Goal: Transaction & Acquisition: Purchase product/service

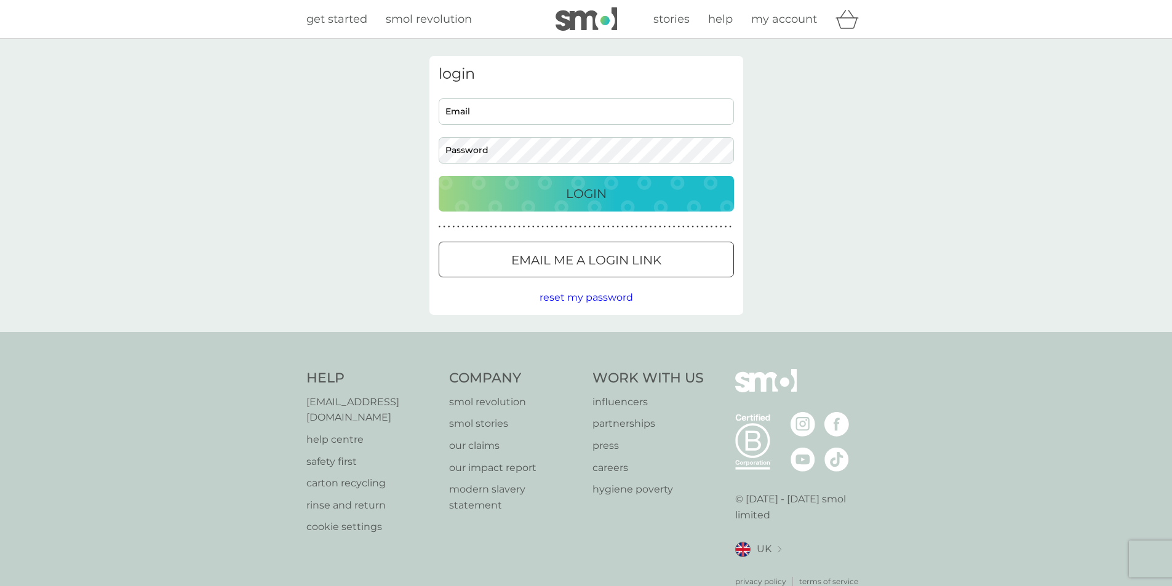
click at [559, 108] on input "Email" at bounding box center [586, 111] width 295 height 26
type input "ron.michie@ntlworld.com"
drag, startPoint x: 595, startPoint y: 189, endPoint x: 602, endPoint y: 202, distance: 14.6
click at [595, 190] on p "Login" at bounding box center [586, 194] width 41 height 20
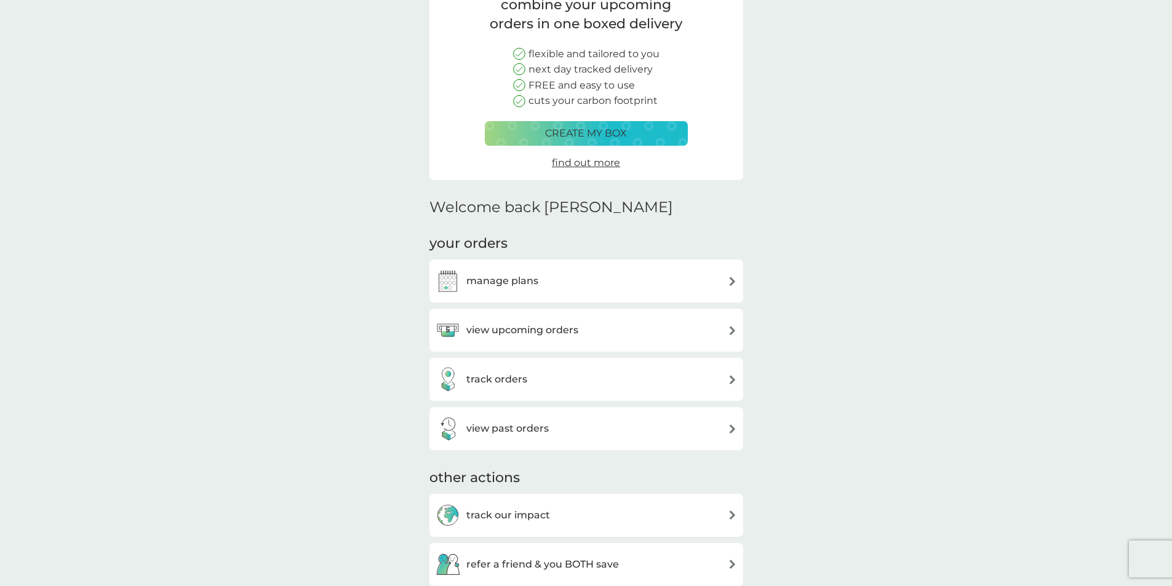
scroll to position [62, 0]
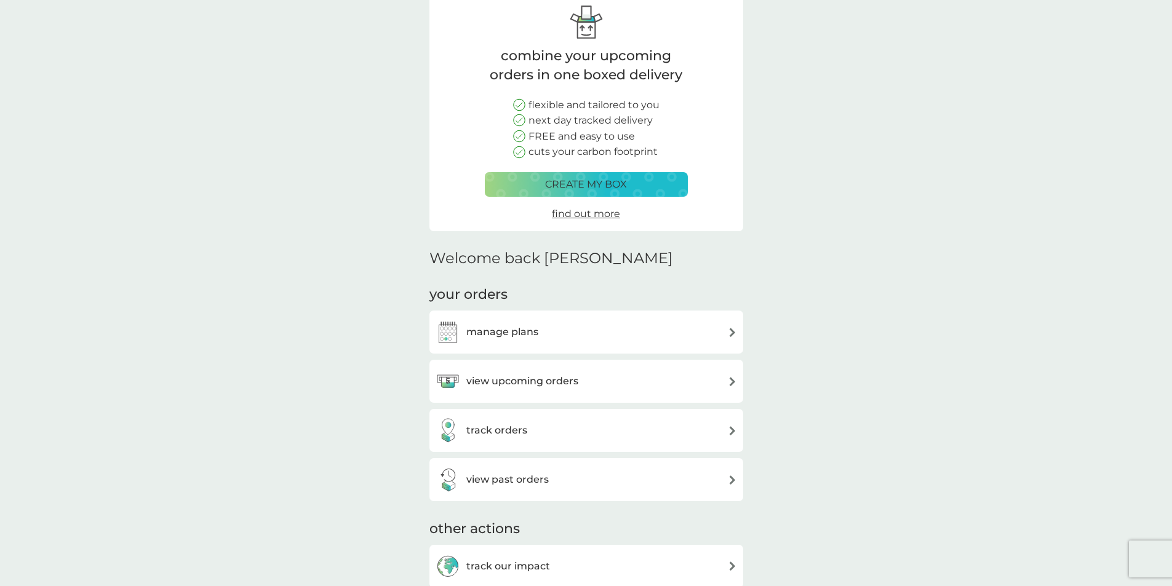
click at [528, 380] on h3 "view upcoming orders" at bounding box center [522, 381] width 112 height 16
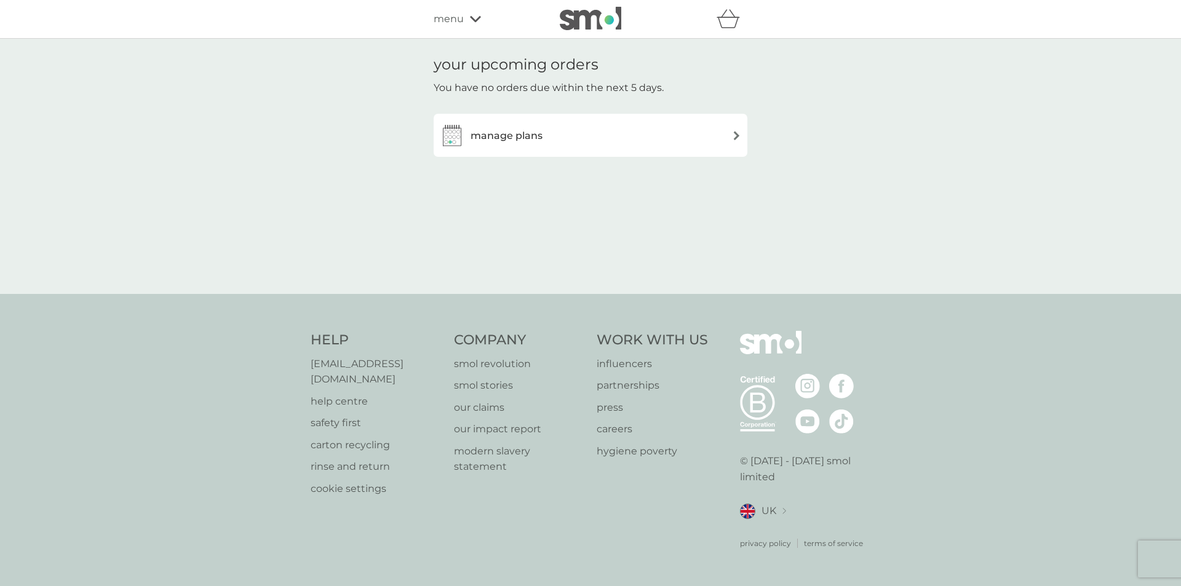
click at [533, 134] on h3 "manage plans" at bounding box center [507, 136] width 72 height 16
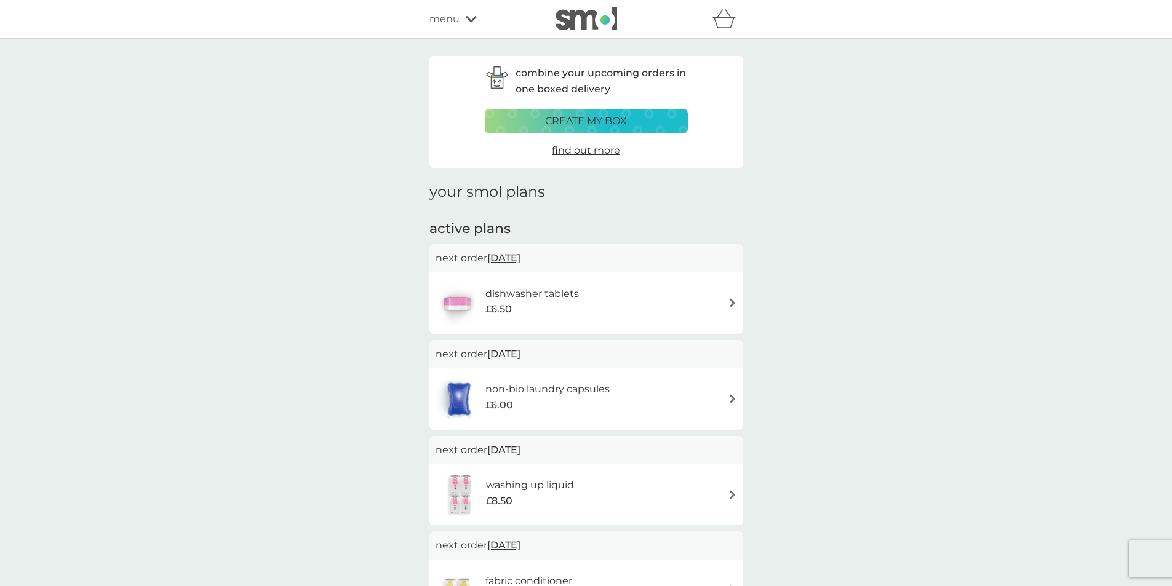
click at [574, 119] on p "create my box" at bounding box center [586, 121] width 82 height 16
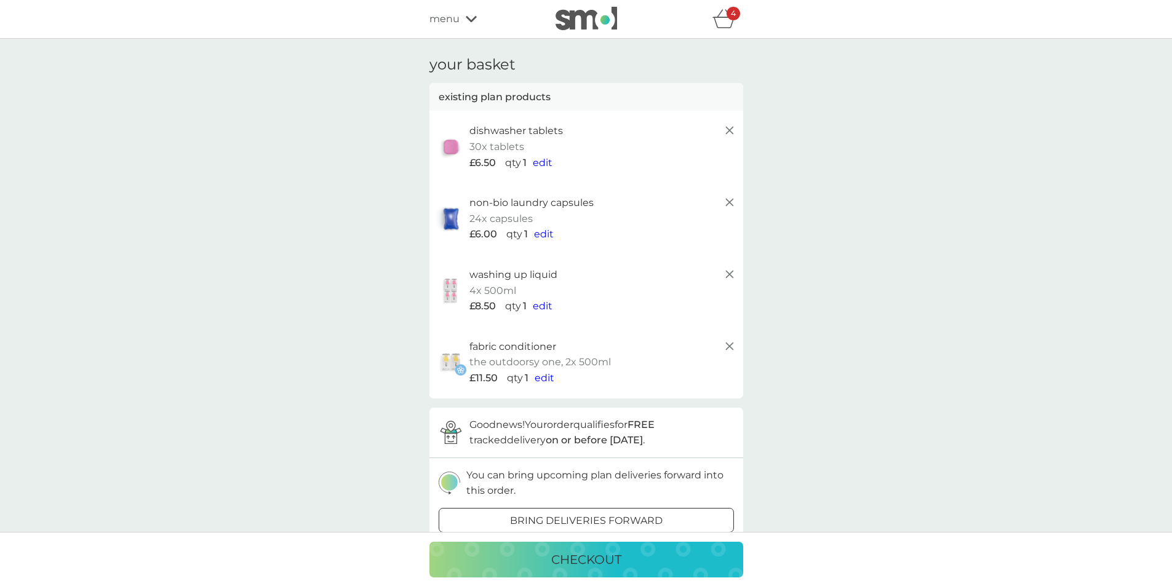
click at [542, 303] on span "edit" at bounding box center [543, 306] width 20 height 12
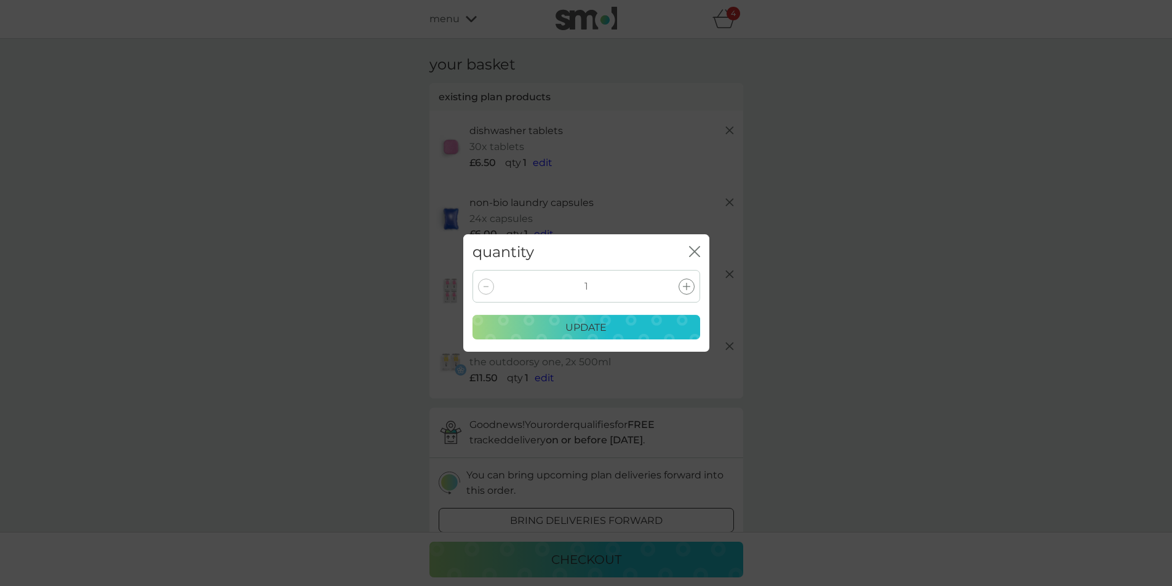
click at [488, 288] on div at bounding box center [486, 287] width 16 height 16
click at [489, 288] on div at bounding box center [486, 287] width 16 height 16
drag, startPoint x: 691, startPoint y: 250, endPoint x: 603, endPoint y: 272, distance: 91.3
click at [691, 252] on icon "close" at bounding box center [694, 251] width 11 height 11
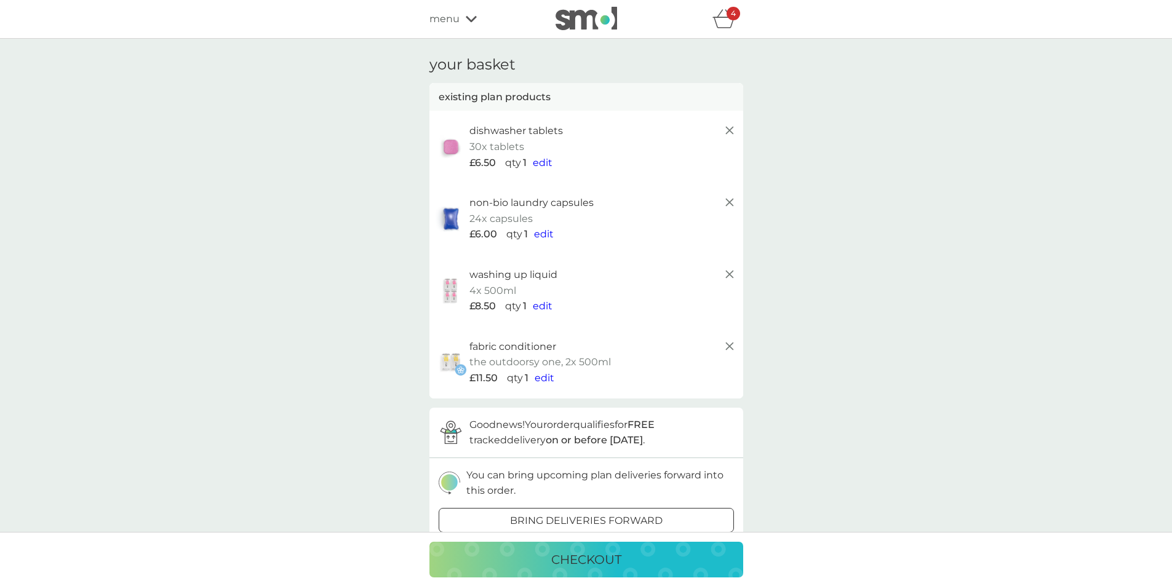
click at [727, 272] on line at bounding box center [728, 274] width 7 height 7
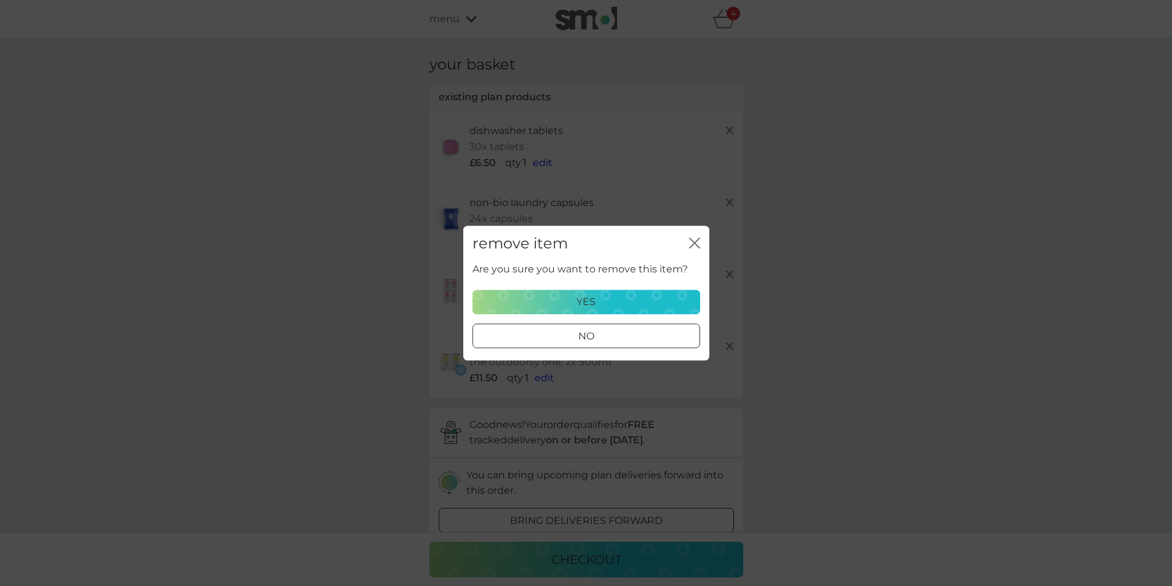
click at [587, 297] on p "yes" at bounding box center [585, 302] width 19 height 16
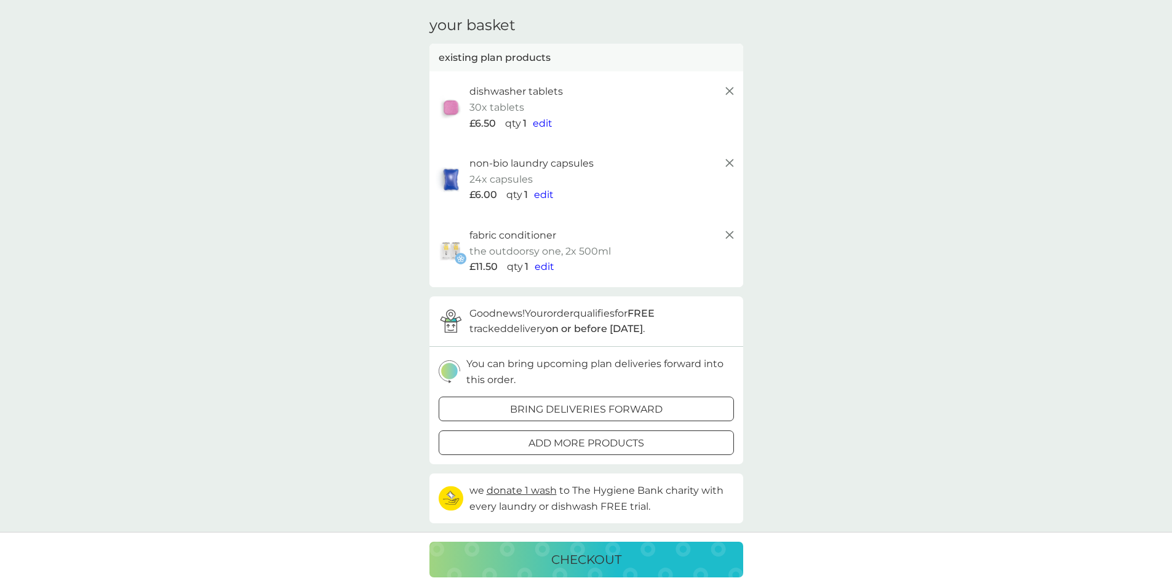
scroll to position [62, 0]
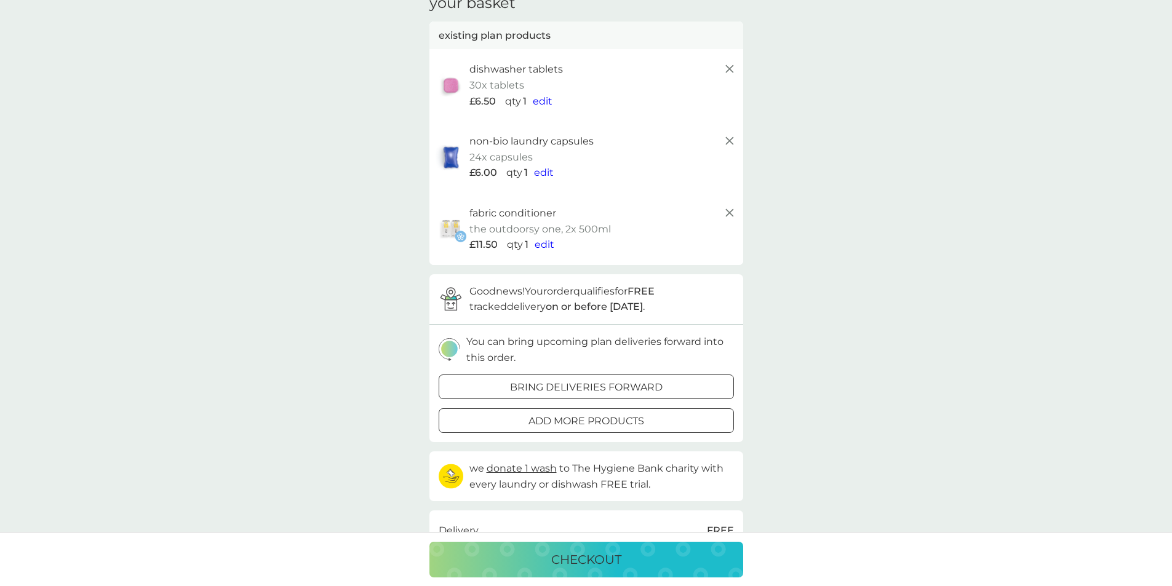
click at [584, 383] on div at bounding box center [586, 387] width 44 height 13
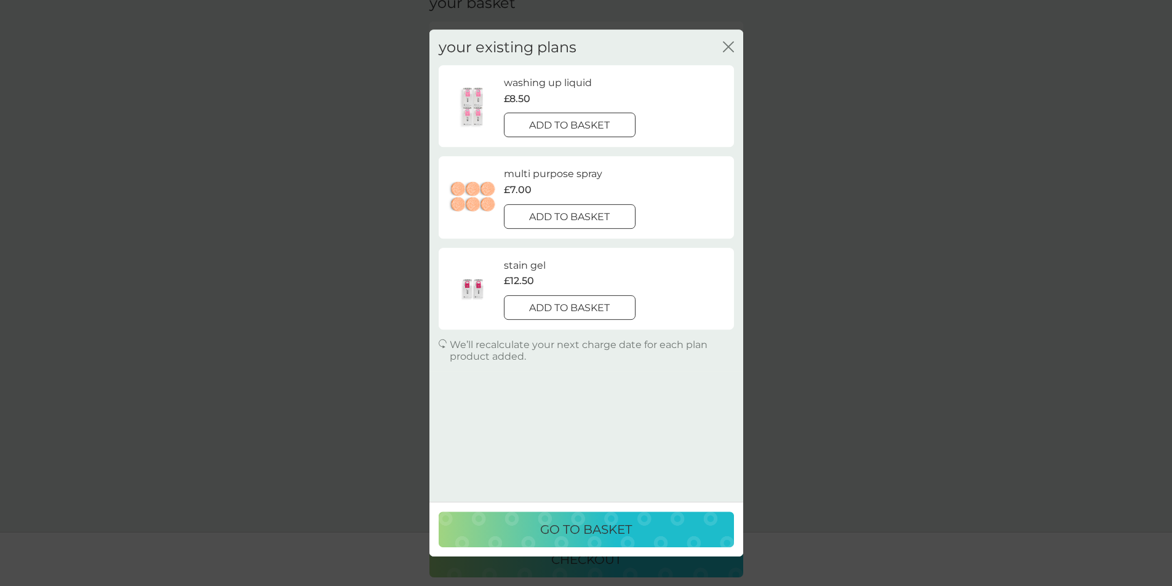
click at [598, 529] on p "go to basket" at bounding box center [586, 530] width 92 height 20
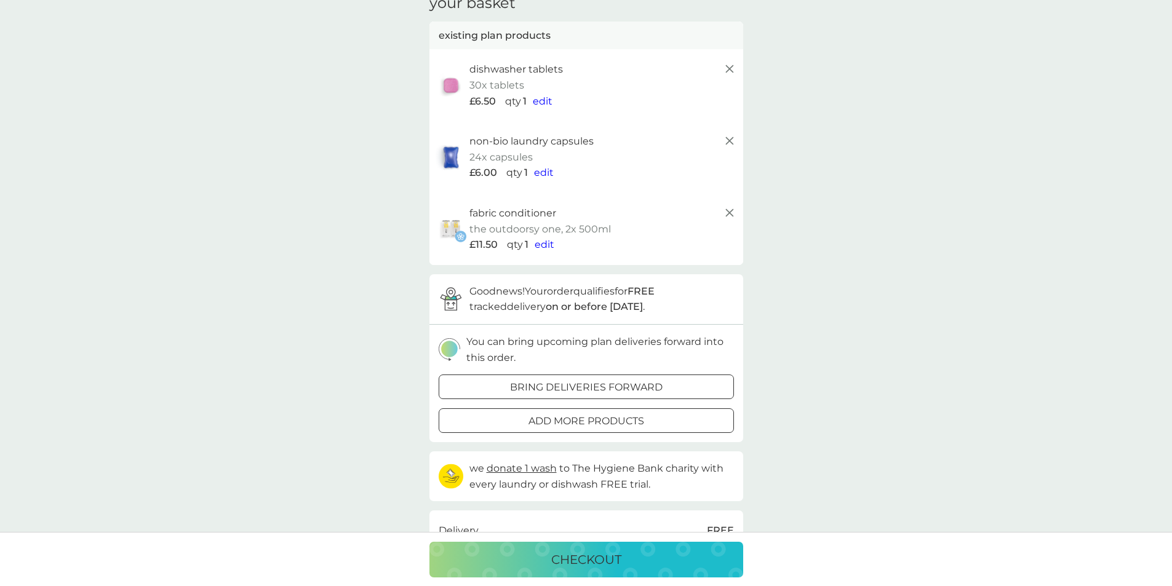
click at [729, 69] on line at bounding box center [728, 68] width 7 height 7
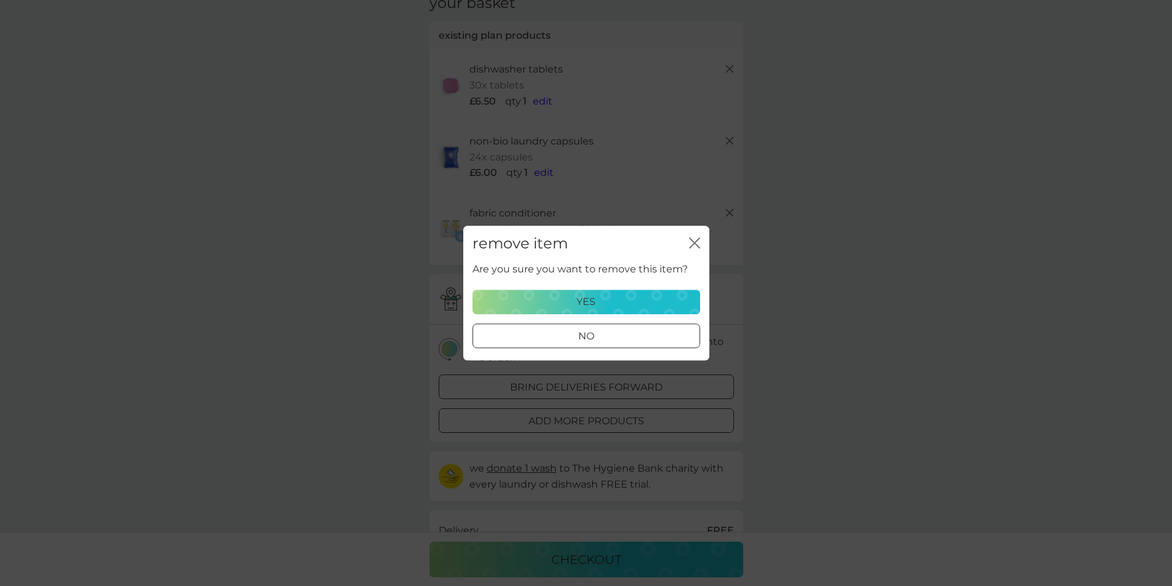
click at [586, 301] on p "yes" at bounding box center [585, 302] width 19 height 16
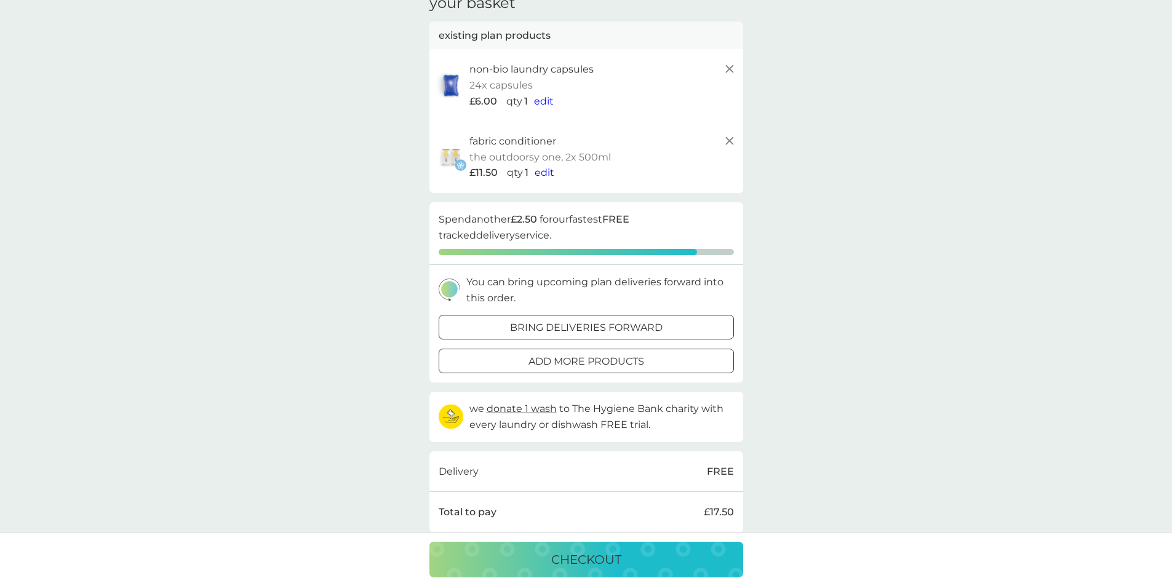
click at [594, 326] on div at bounding box center [586, 328] width 44 height 13
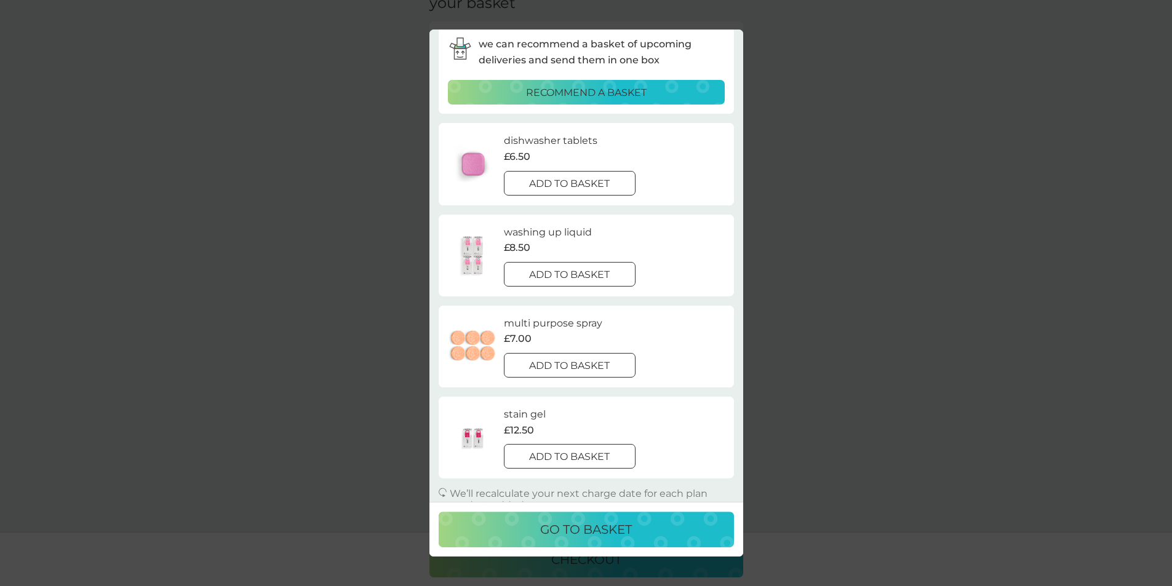
scroll to position [57, 0]
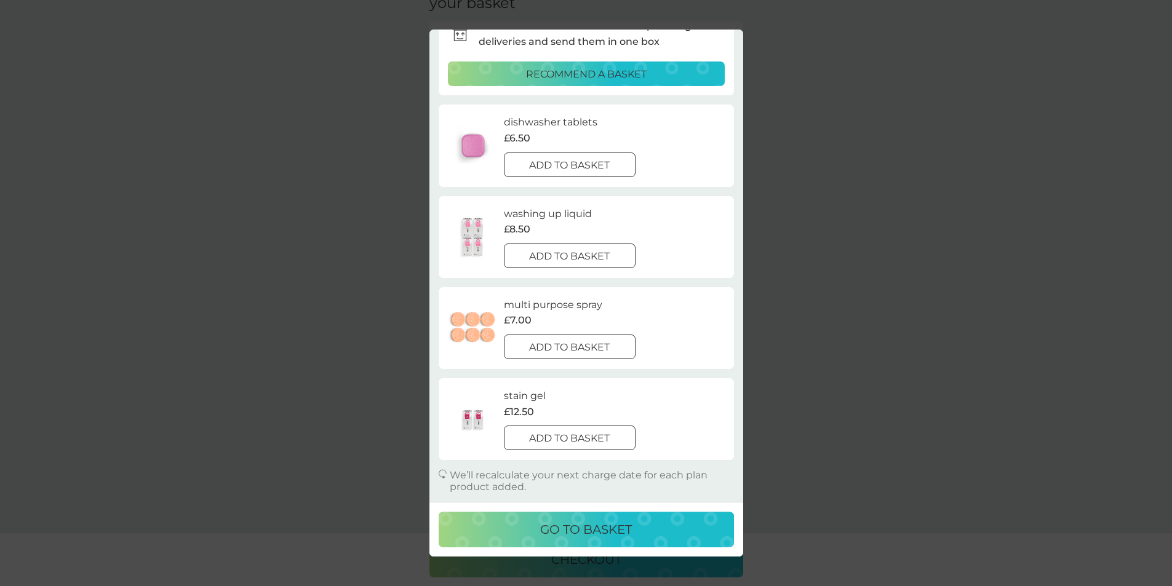
click at [584, 527] on p "go to basket" at bounding box center [586, 530] width 92 height 20
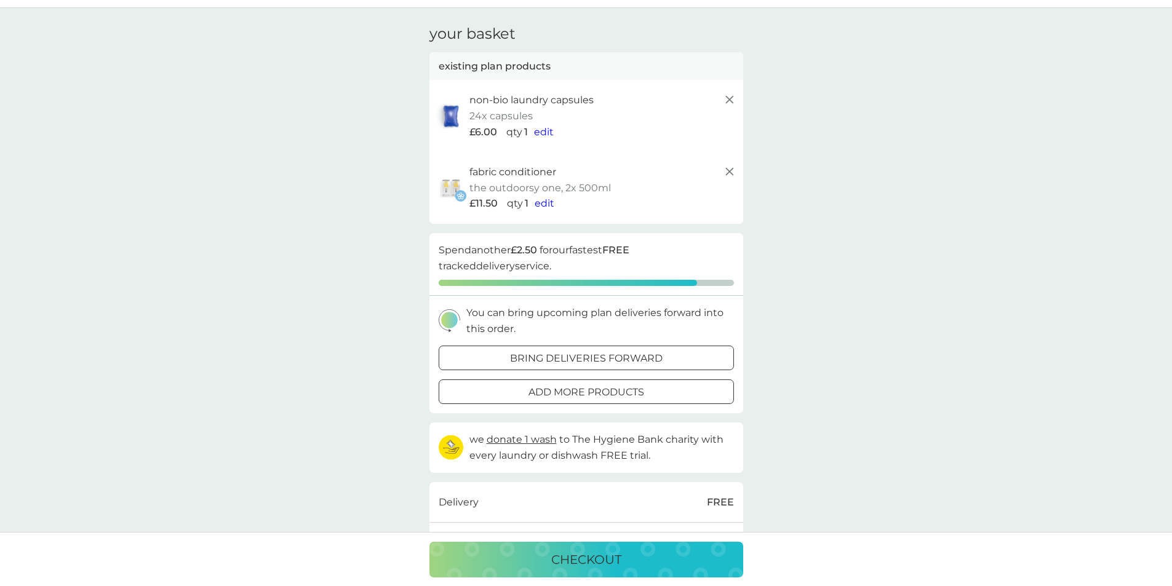
scroll to position [0, 0]
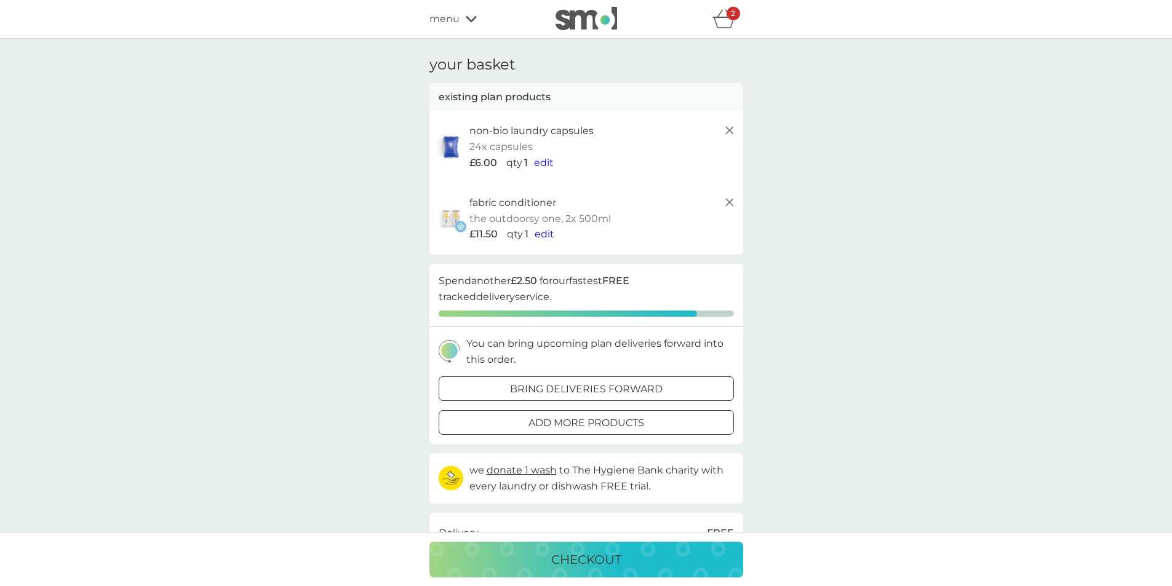
click at [583, 562] on p "checkout" at bounding box center [586, 560] width 70 height 20
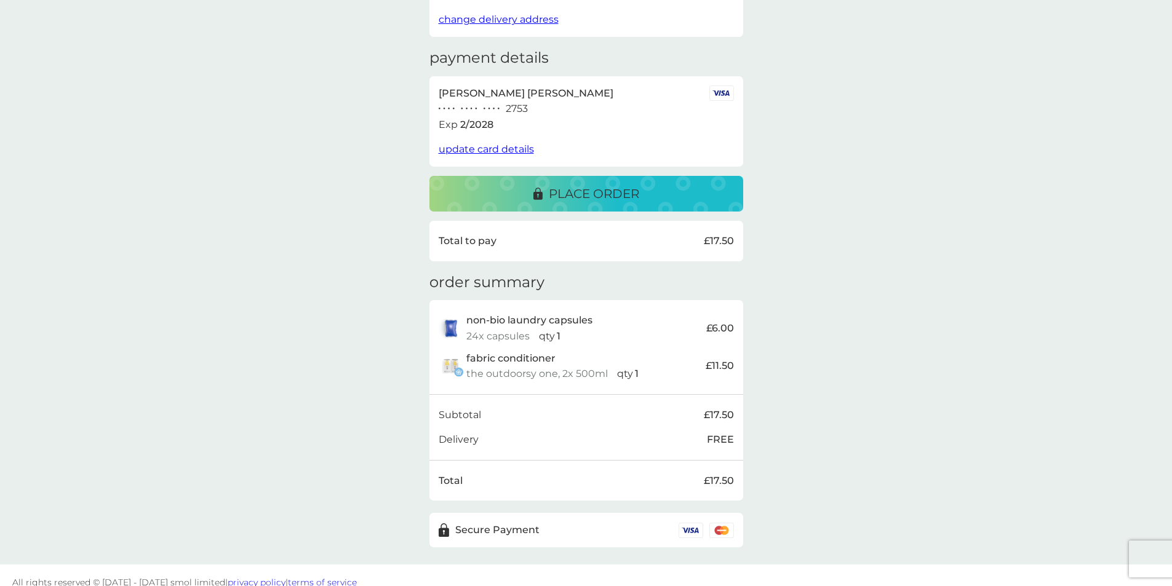
scroll to position [167, 0]
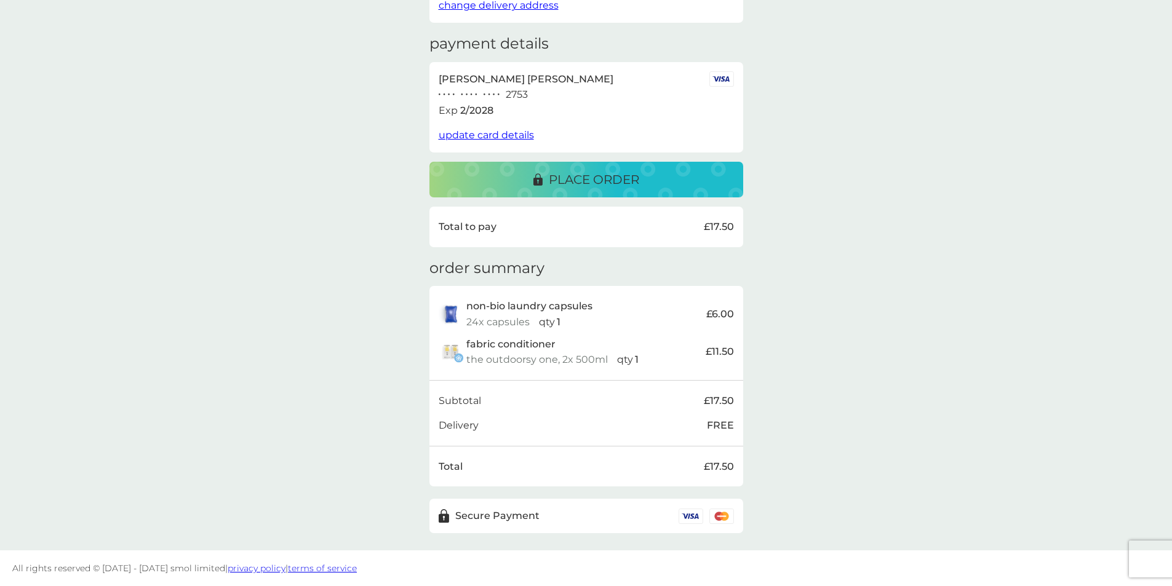
click at [578, 178] on p "place order" at bounding box center [594, 180] width 90 height 20
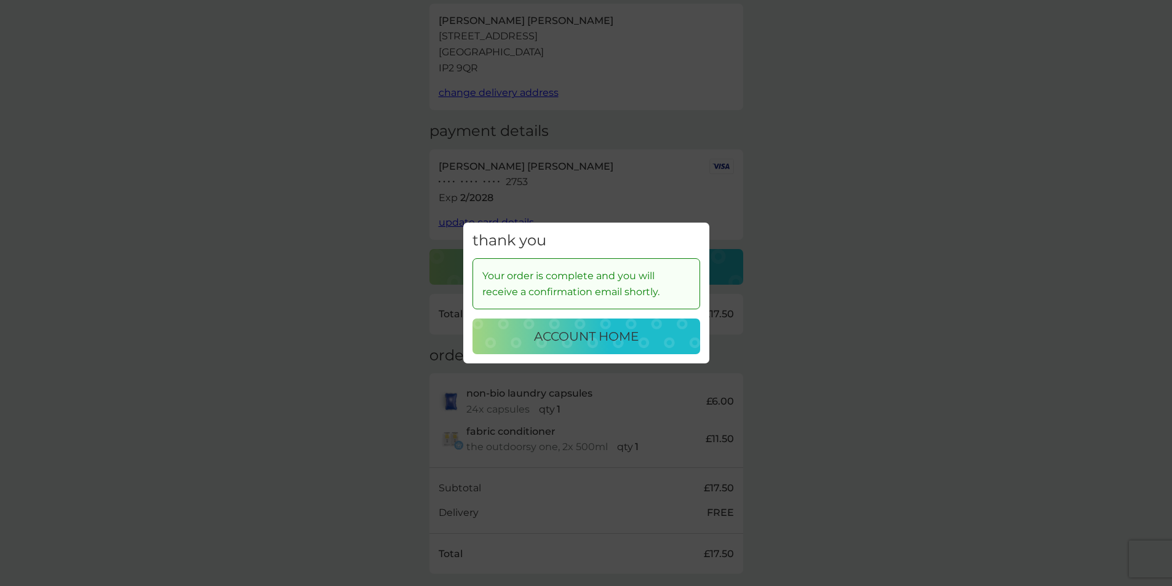
scroll to position [0, 0]
